Goal: Task Accomplishment & Management: Manage account settings

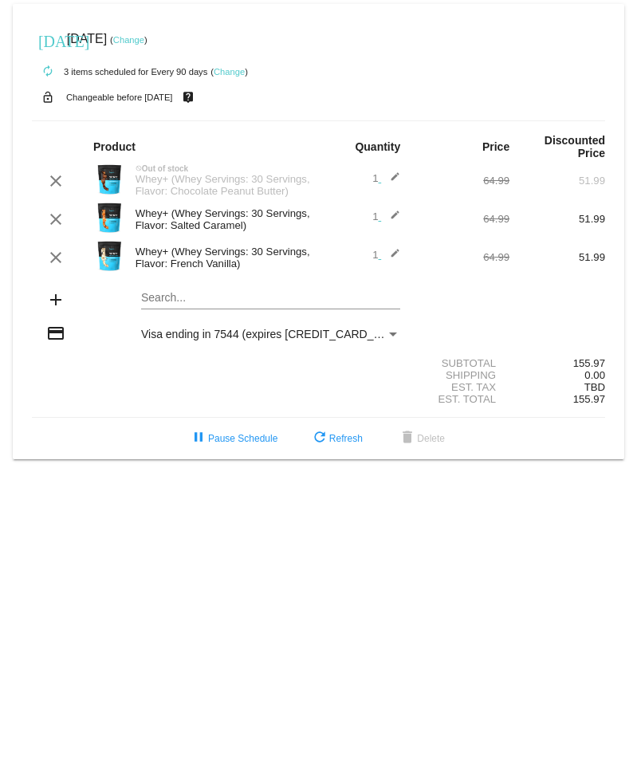
click at [170, 27] on div "[DATE] [DATE] ( Change )" at bounding box center [318, 39] width 573 height 32
click at [144, 35] on link "Change" at bounding box center [128, 40] width 31 height 10
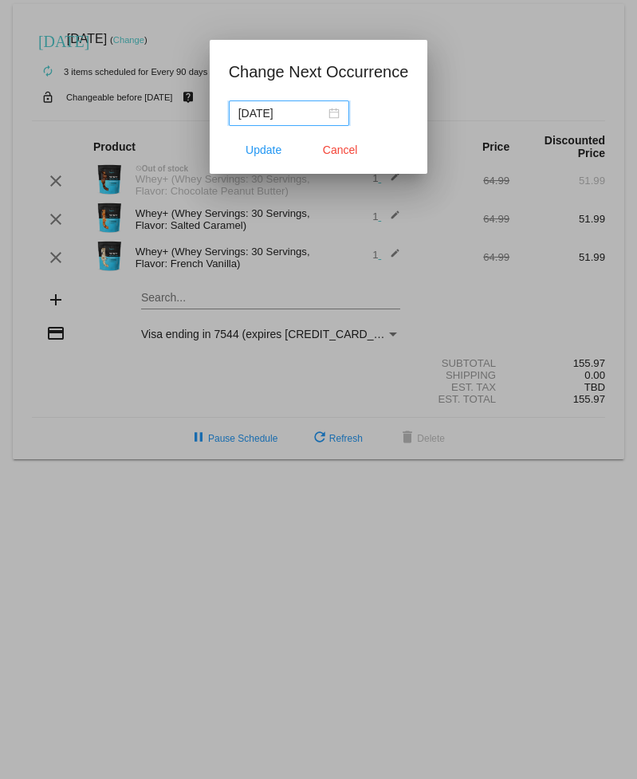
click at [332, 113] on div "[DATE]" at bounding box center [288, 113] width 101 height 18
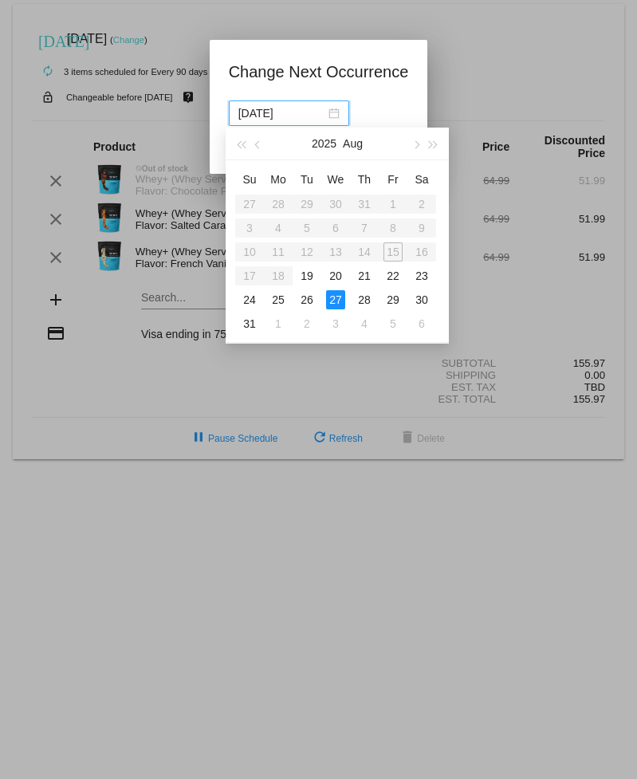
click at [441, 141] on button "button" at bounding box center [434, 144] width 18 height 32
click at [435, 143] on span "button" at bounding box center [434, 145] width 8 height 8
click at [250, 147] on button "button" at bounding box center [258, 144] width 18 height 32
click at [248, 147] on button "button" at bounding box center [241, 144] width 18 height 32
click at [254, 149] on button "button" at bounding box center [258, 144] width 18 height 32
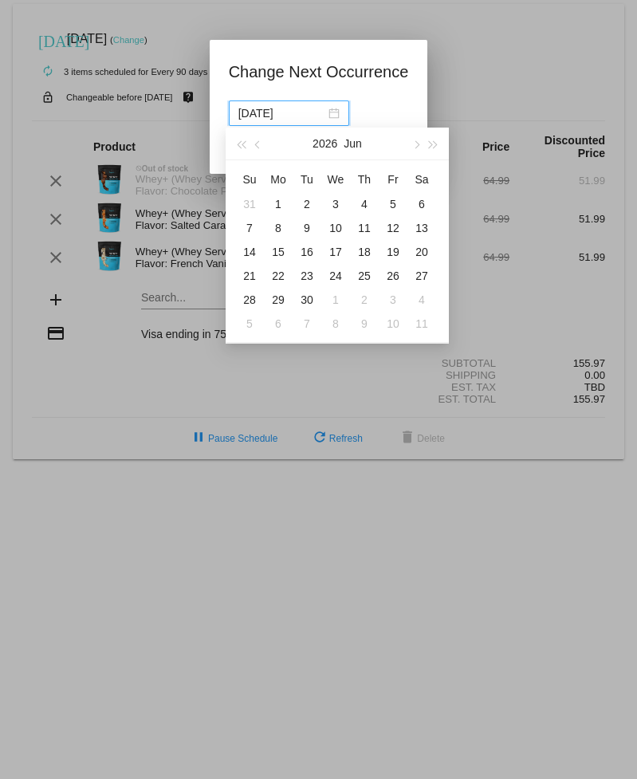
click at [258, 142] on span "button" at bounding box center [259, 145] width 8 height 8
click at [245, 151] on button "button" at bounding box center [241, 144] width 18 height 32
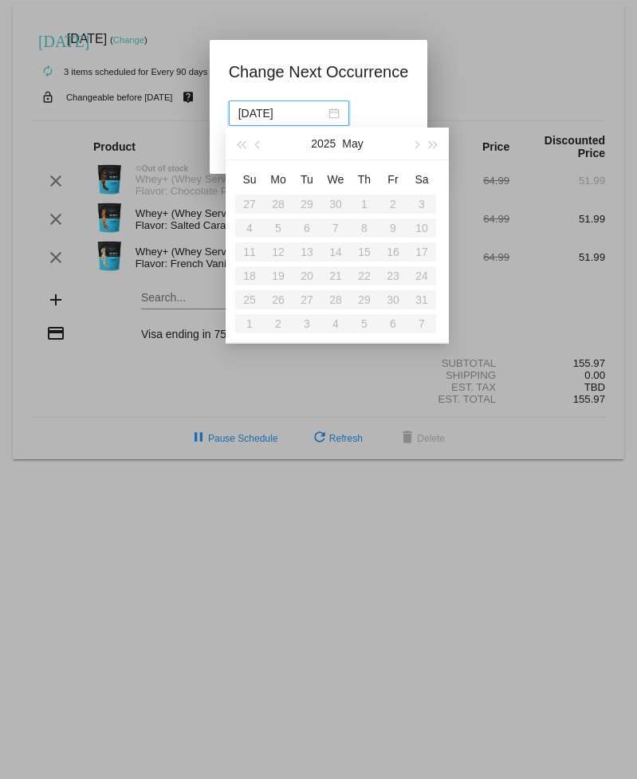
click at [420, 143] on button "button" at bounding box center [415, 144] width 18 height 32
click at [419, 147] on button "button" at bounding box center [415, 144] width 18 height 32
click at [414, 144] on span "button" at bounding box center [415, 145] width 8 height 8
click at [414, 142] on span "button" at bounding box center [415, 145] width 8 height 8
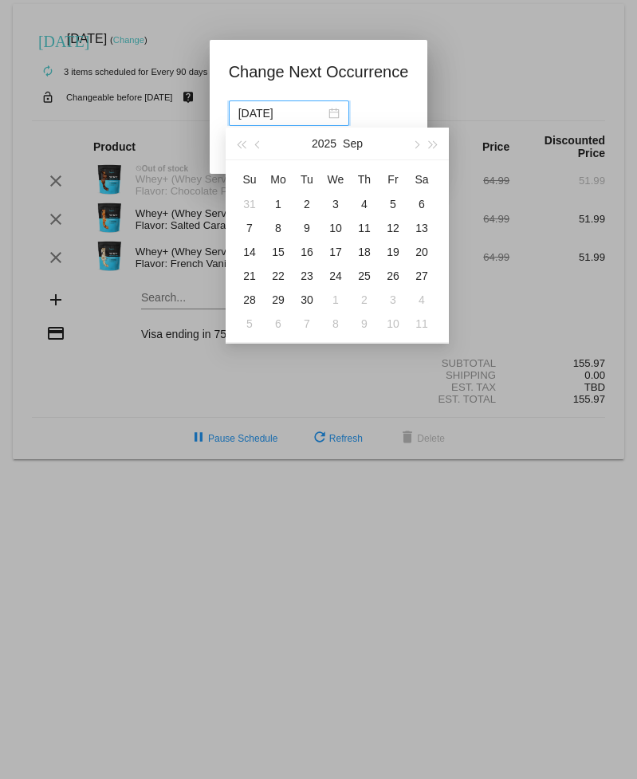
click at [401, 150] on div "[DATE]" at bounding box center [337, 144] width 139 height 32
click at [414, 152] on button "button" at bounding box center [415, 144] width 18 height 32
click at [417, 148] on button "button" at bounding box center [415, 144] width 18 height 32
click at [401, 273] on div "26" at bounding box center [392, 275] width 19 height 19
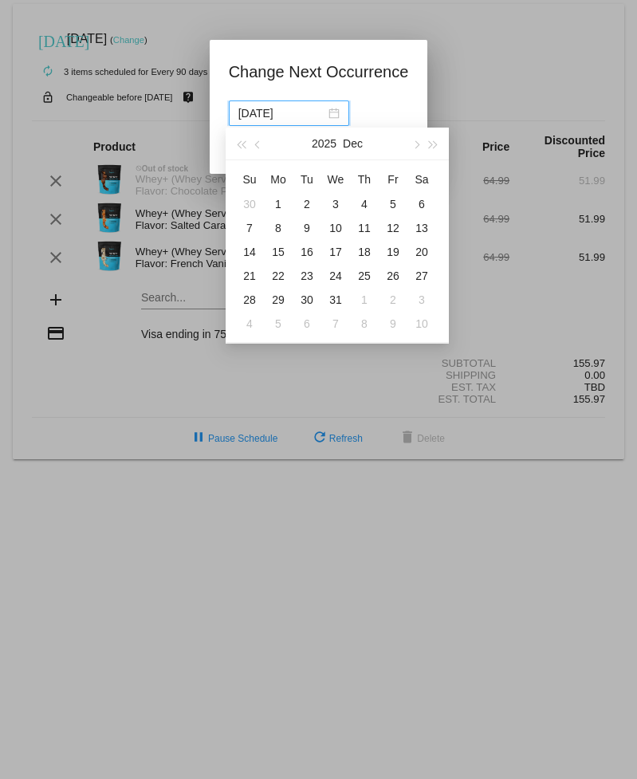
type input "[DATE]"
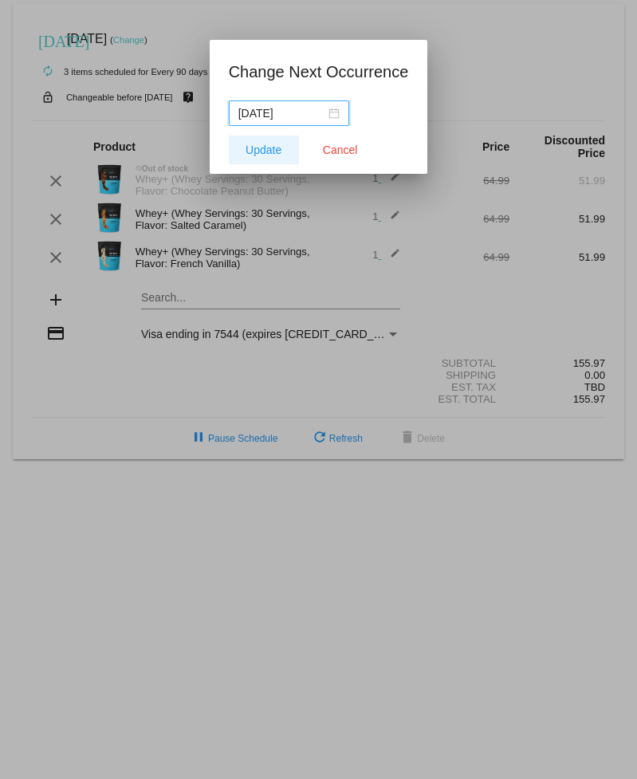
click at [266, 151] on span "Update" at bounding box center [263, 149] width 36 height 13
